Goal: Task Accomplishment & Management: Use online tool/utility

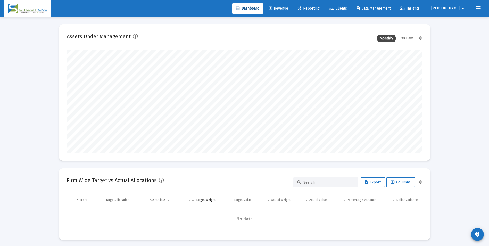
scroll to position [103, 192]
type input "[DATE]"
click at [288, 9] on span "Revenue" at bounding box center [278, 8] width 19 height 4
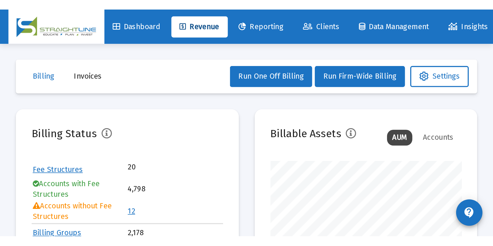
scroll to position [103, 166]
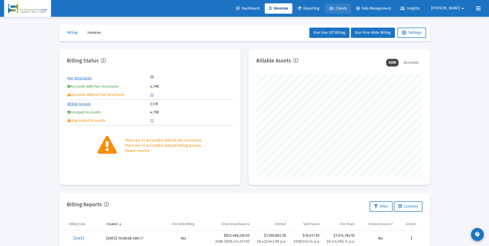
click at [347, 7] on span "Clients" at bounding box center [338, 8] width 18 height 4
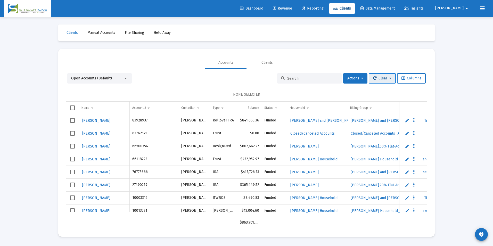
click at [388, 79] on span "Clear" at bounding box center [382, 78] width 18 height 4
click at [451, 90] on div at bounding box center [246, 123] width 493 height 246
click at [409, 82] on button "Columns" at bounding box center [411, 78] width 29 height 10
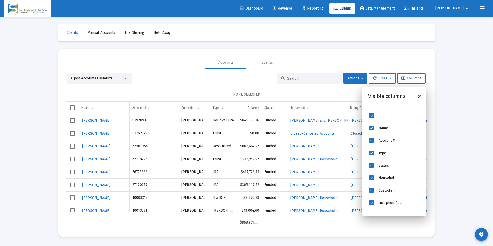
click at [463, 98] on div "Loading... Clients Manual Accounts File Sharing Held Away Accounts Clients Open…" at bounding box center [246, 123] width 493 height 246
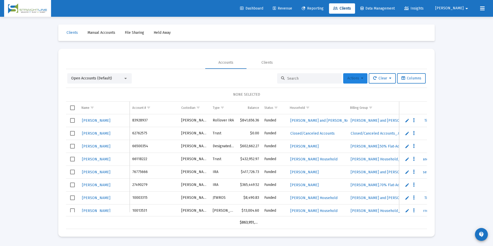
click at [357, 81] on button "Actions" at bounding box center [355, 78] width 24 height 10
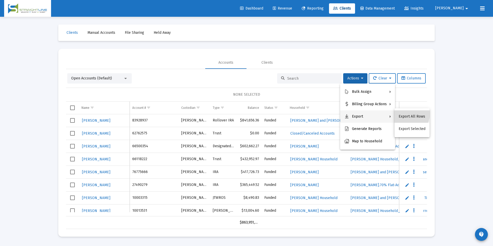
click at [403, 113] on button "Export All Rows" at bounding box center [411, 116] width 35 height 12
